Goal: Information Seeking & Learning: Learn about a topic

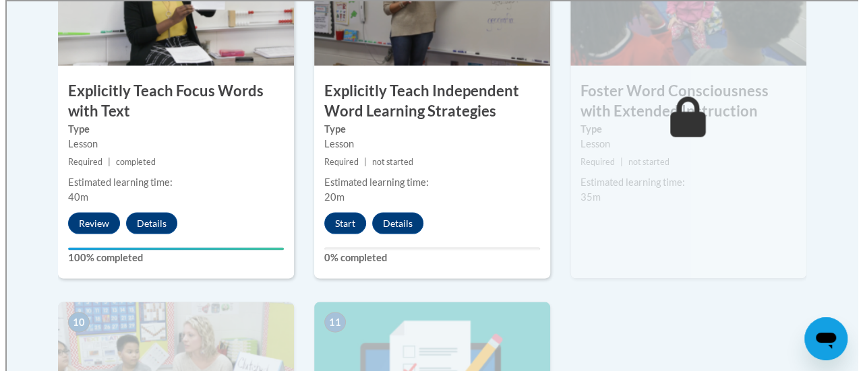
scroll to position [1280, 0]
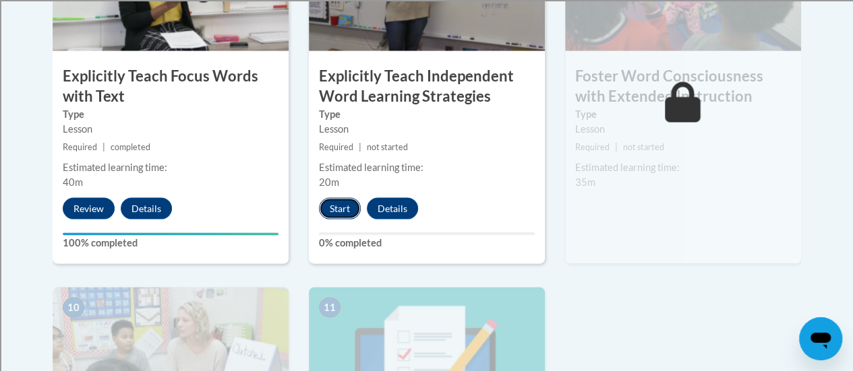
click at [342, 207] on button "Start" at bounding box center [340, 209] width 42 height 22
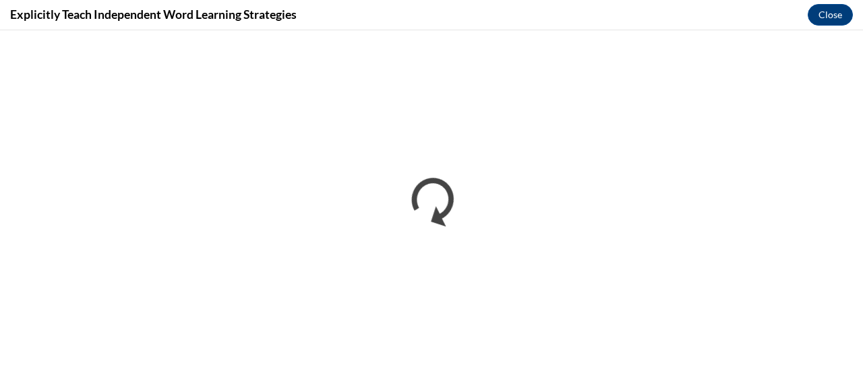
scroll to position [0, 0]
